Goal: Transaction & Acquisition: Purchase product/service

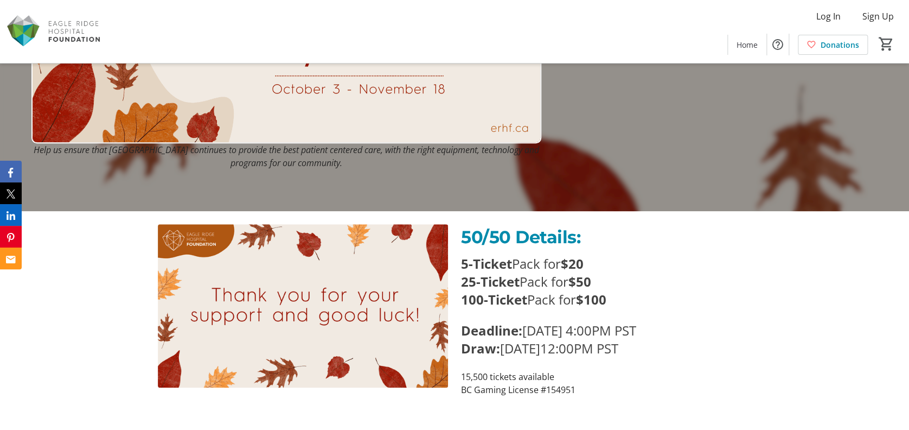
scroll to position [289, 0]
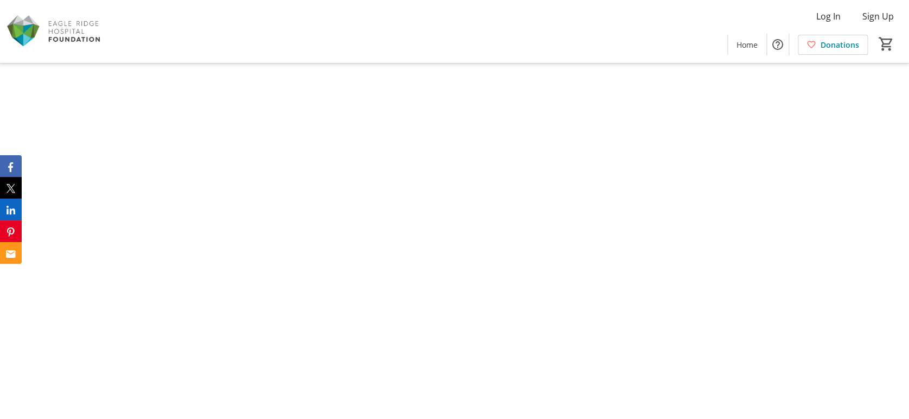
click at [355, 293] on img at bounding box center [454, 209] width 225 height 419
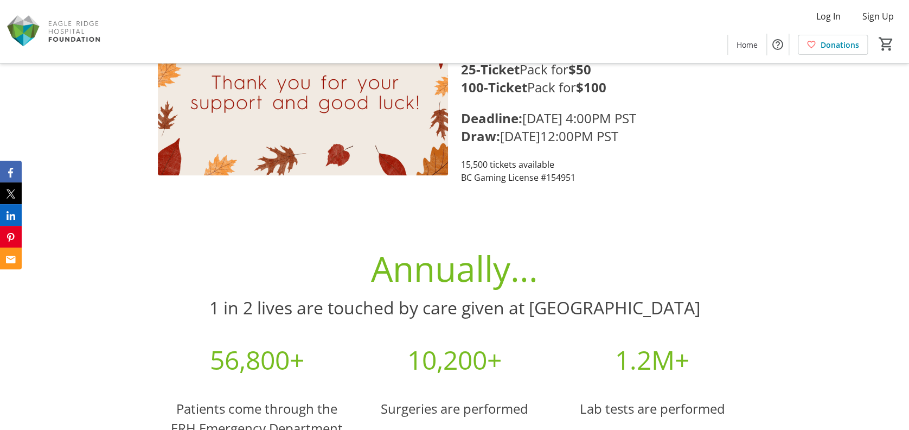
scroll to position [434, 0]
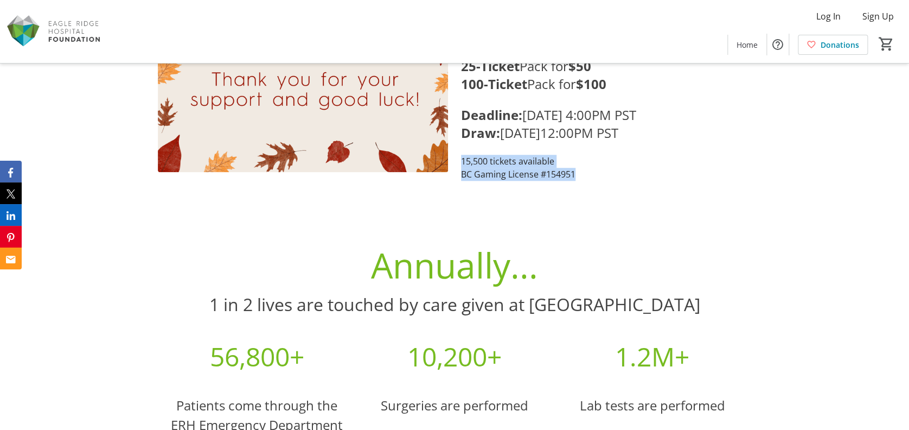
drag, startPoint x: 461, startPoint y: 196, endPoint x: 632, endPoint y: 217, distance: 172.8
click at [632, 194] on div "50/50 Details: 5-Ticket Pack for $20 25-Ticket Pack for $50 100-Ticket Pack for…" at bounding box center [454, 95] width 909 height 198
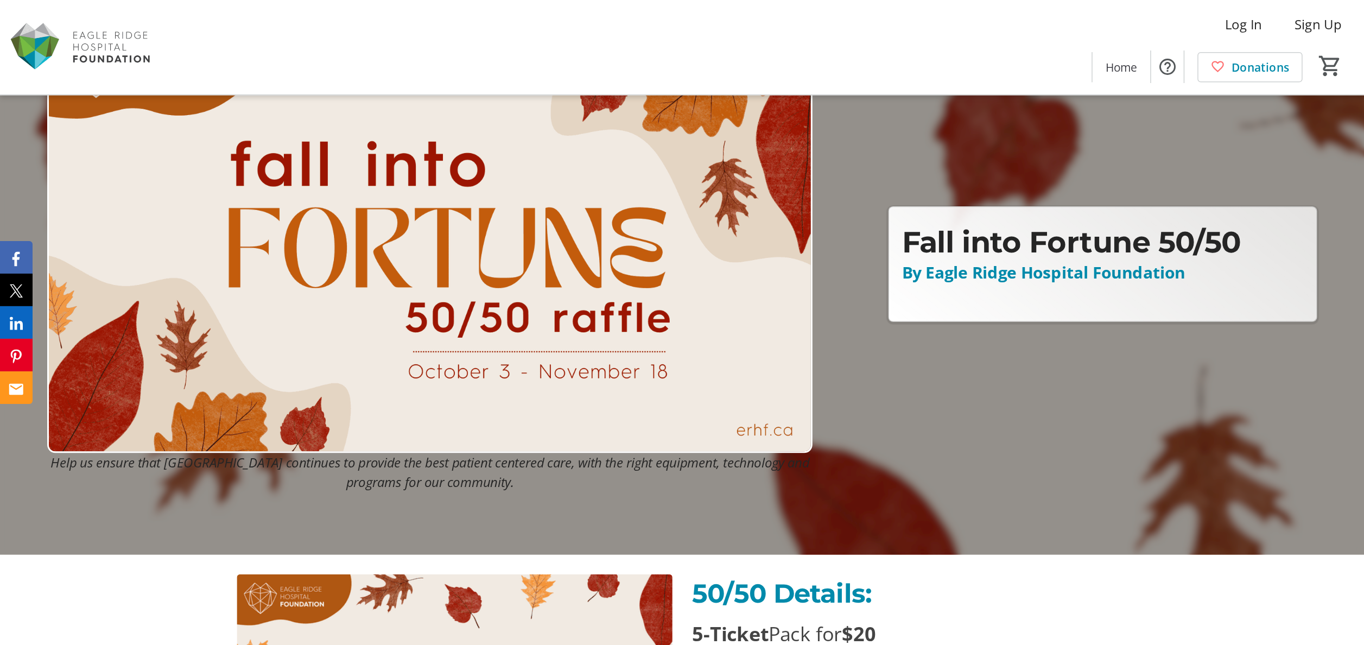
scroll to position [0, 0]
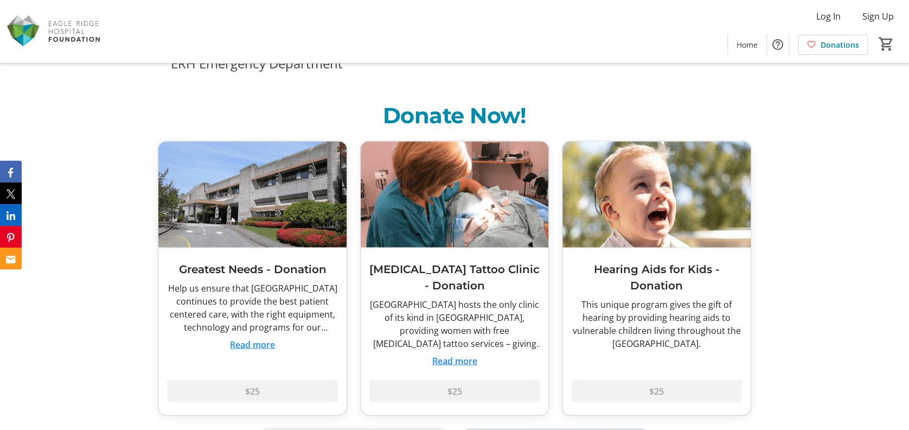
click at [427, 247] on img at bounding box center [455, 194] width 188 height 106
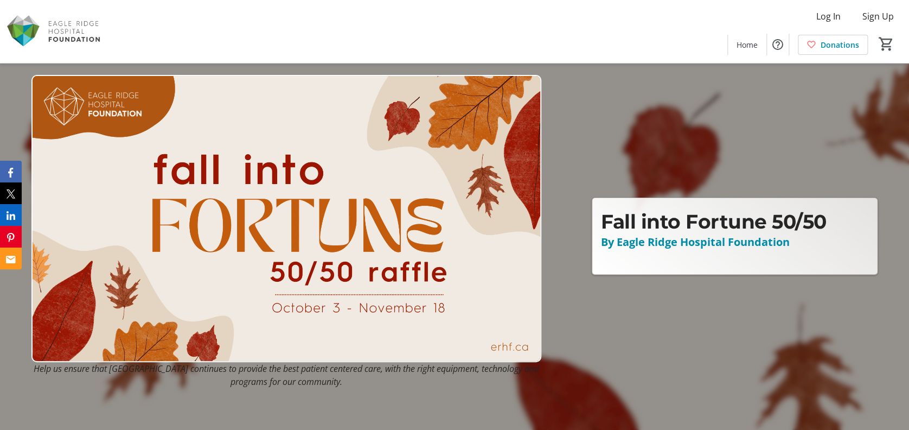
click at [625, 139] on div at bounding box center [454, 215] width 909 height 430
click at [730, 106] on div at bounding box center [454, 215] width 909 height 430
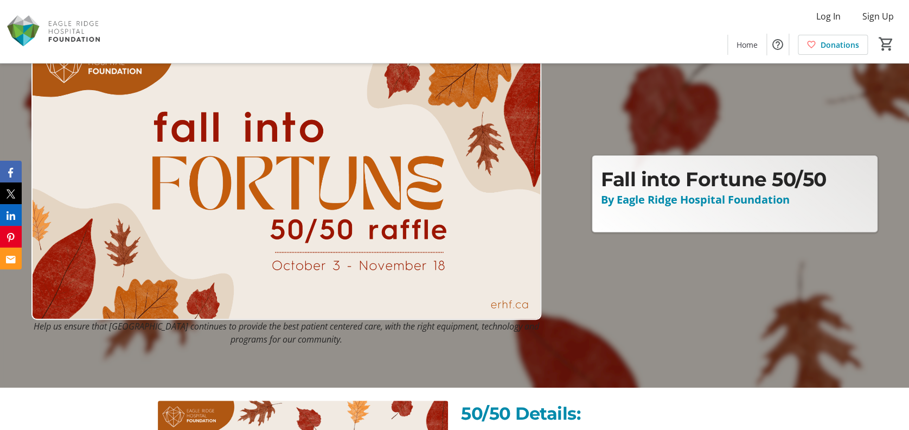
scroll to position [72, 0]
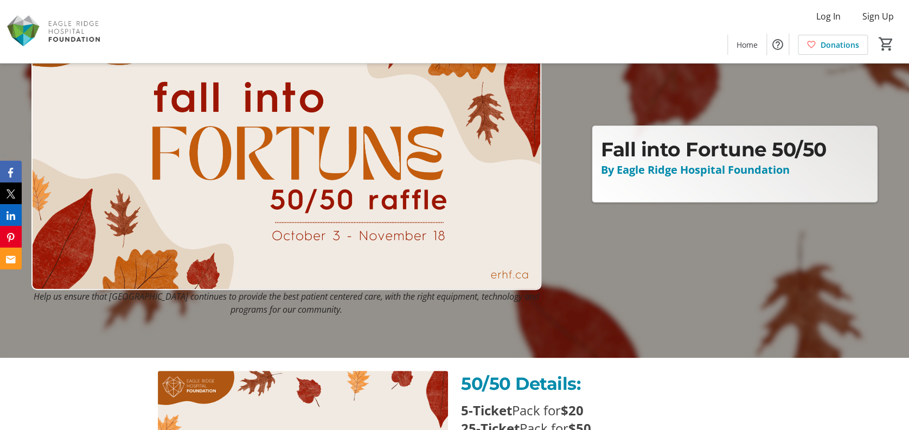
click at [664, 169] on span "By Eagle Ridge Hospital Foundation" at bounding box center [695, 169] width 189 height 15
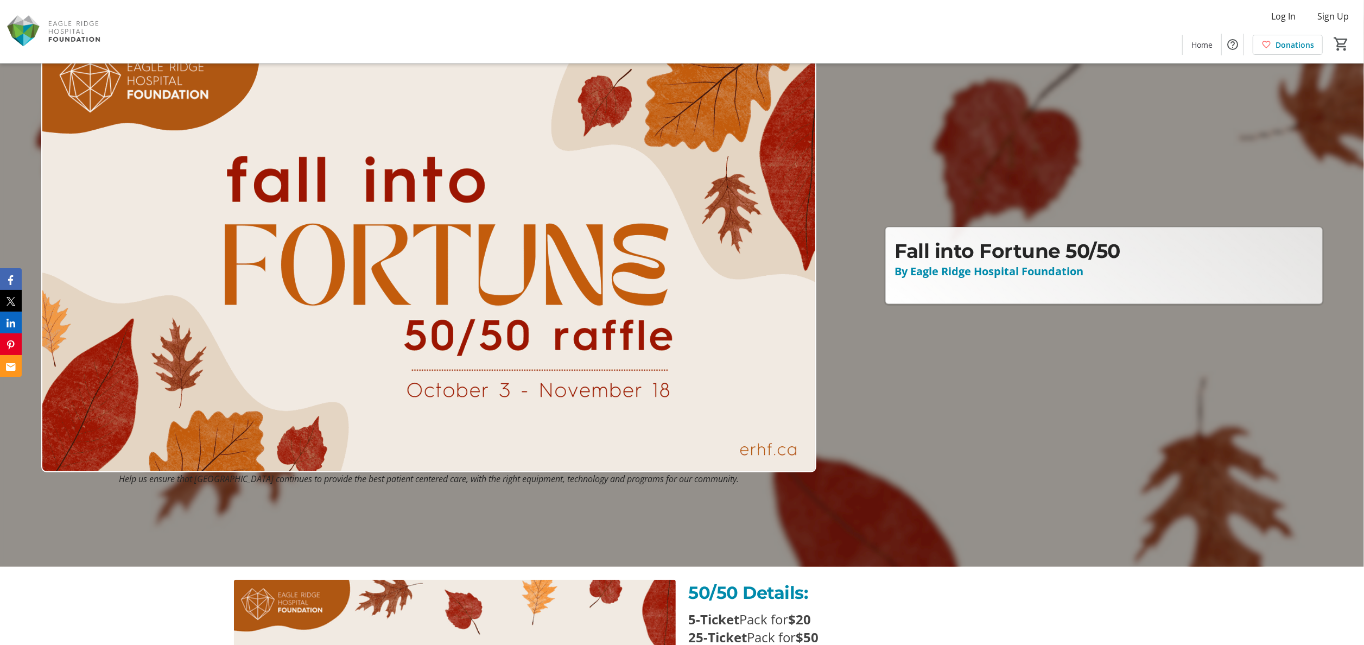
scroll to position [0, 0]
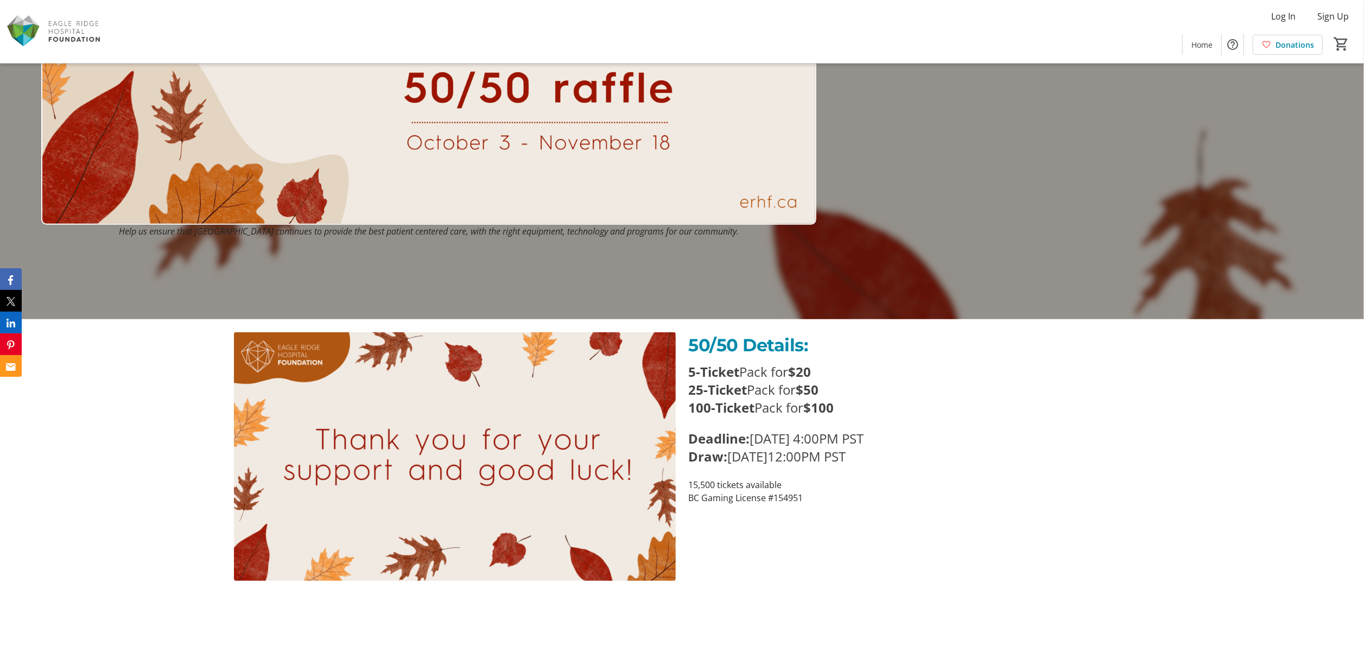
scroll to position [434, 0]
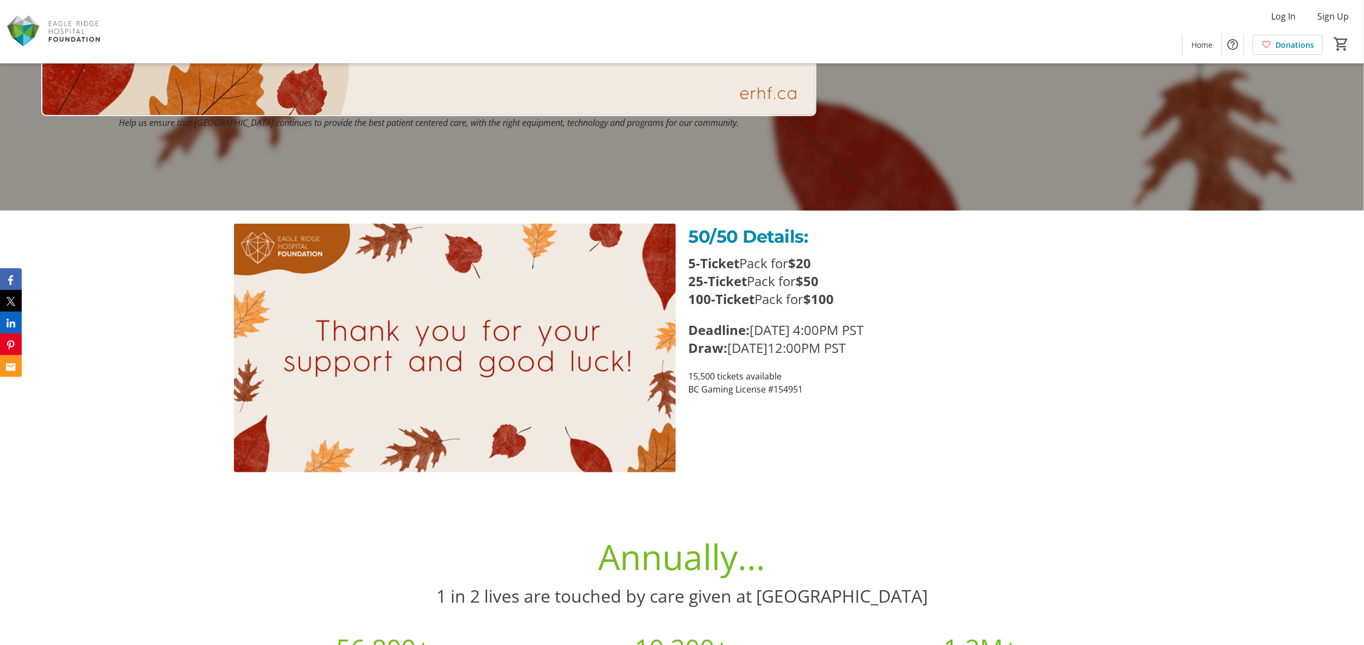
click at [786, 419] on div "50/50 Details: 5-Ticket Pack for $20 25-Ticket Pack for $50 100-Ticket Pack for…" at bounding box center [910, 348] width 442 height 249
drag, startPoint x: 689, startPoint y: 385, endPoint x: 814, endPoint y: 386, distance: 125.4
click at [814, 386] on p "BC Gaming License #154951" at bounding box center [910, 389] width 442 height 13
copy p "BC Gaming License #154951"
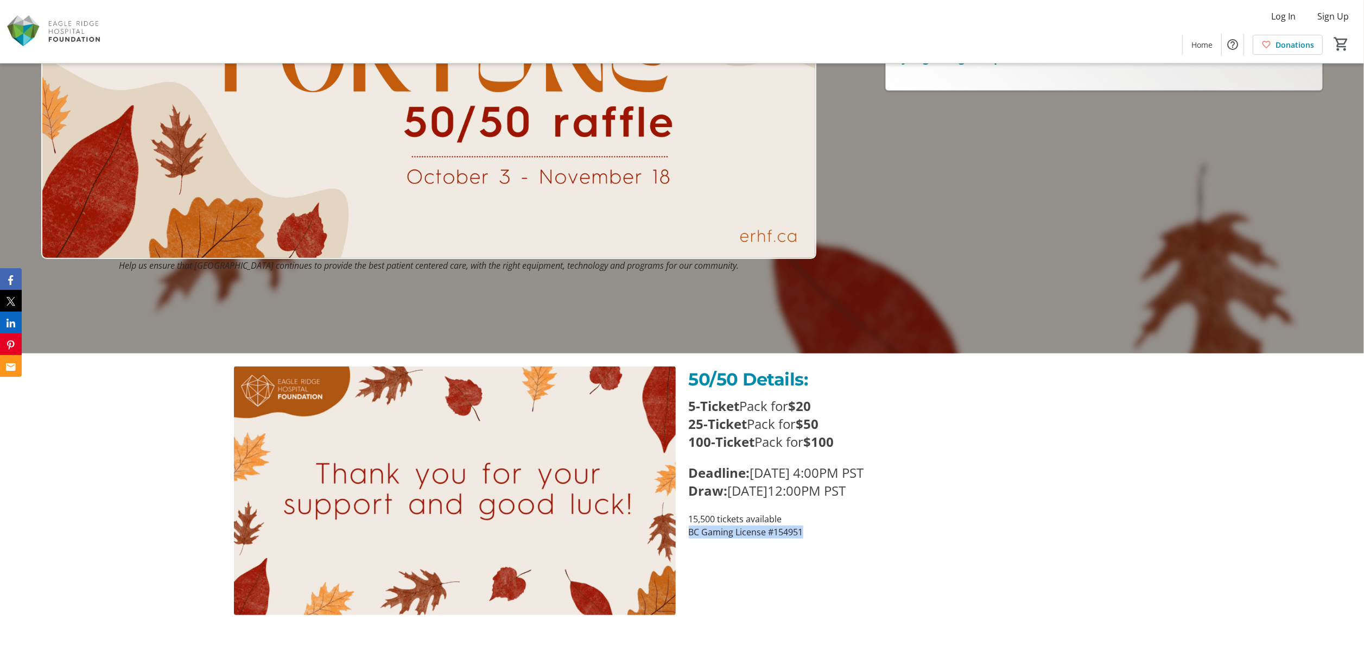
scroll to position [0, 0]
